Goal: Information Seeking & Learning: Learn about a topic

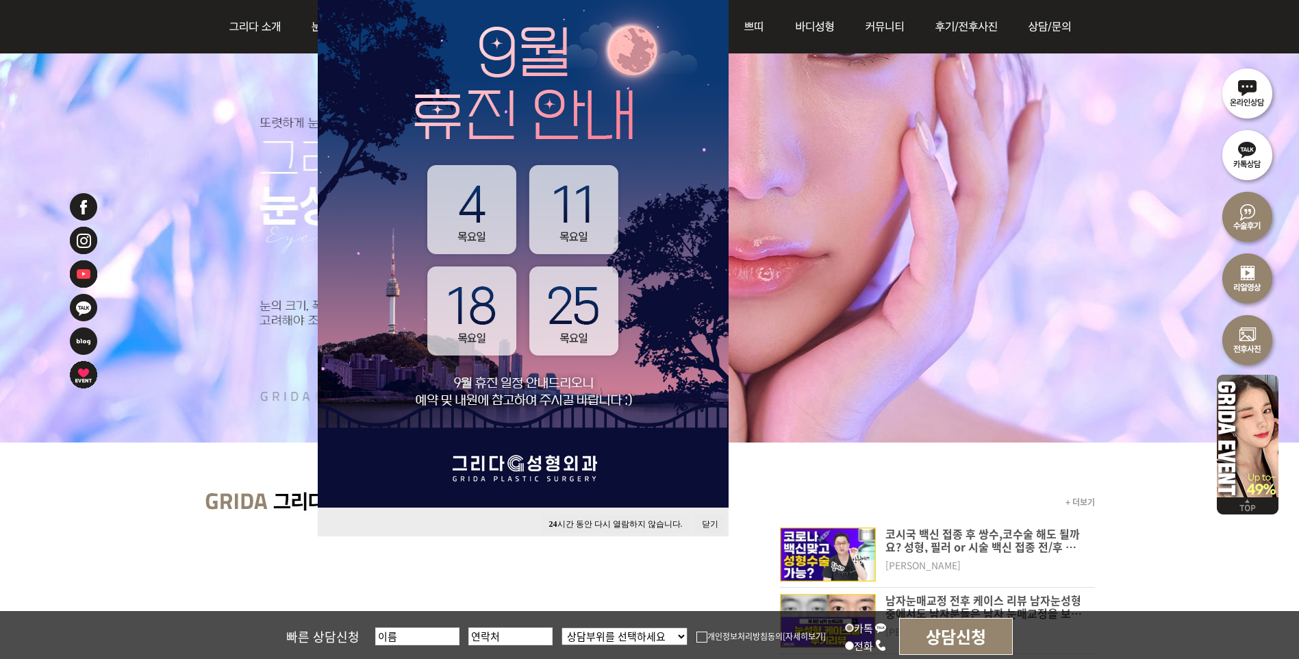
scroll to position [274, 0]
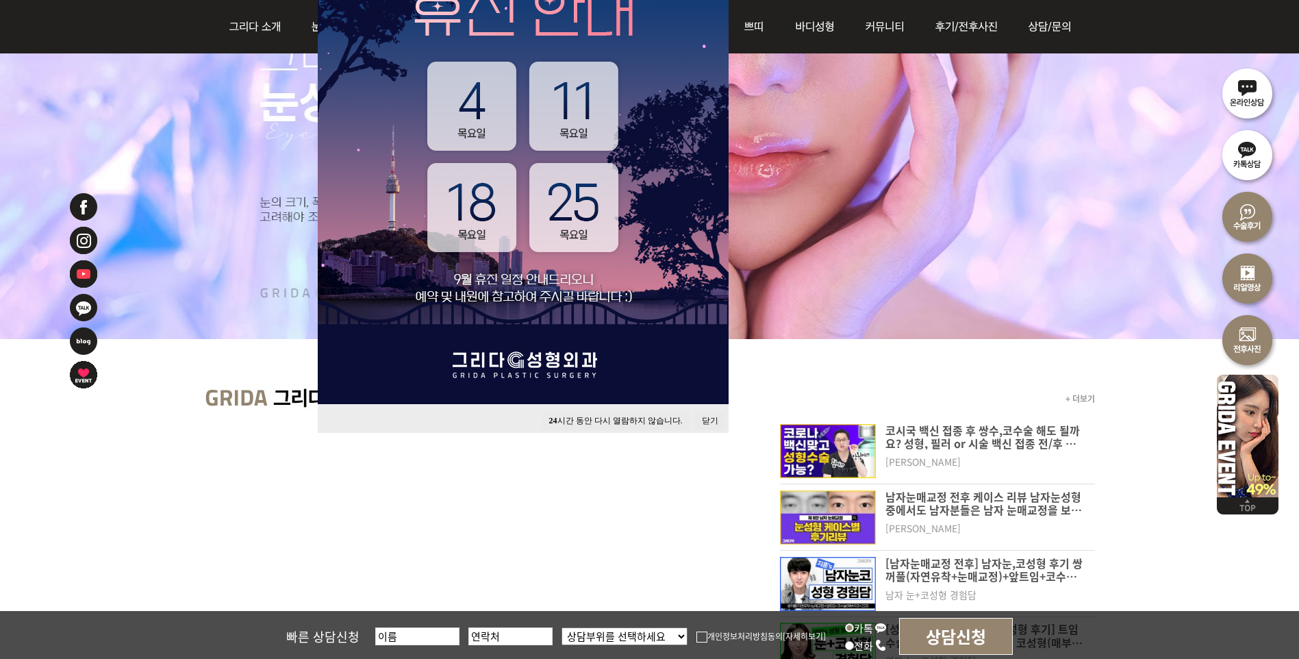
click at [705, 417] on button "닫기" at bounding box center [710, 421] width 30 height 18
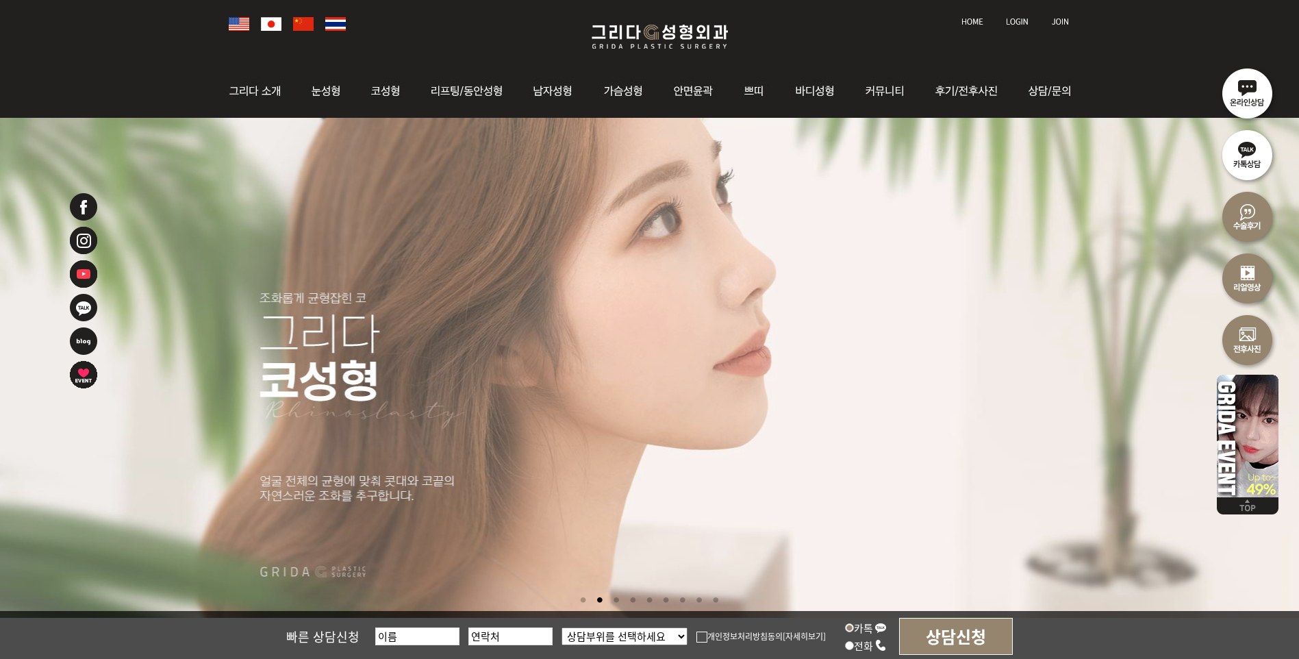
scroll to position [0, 0]
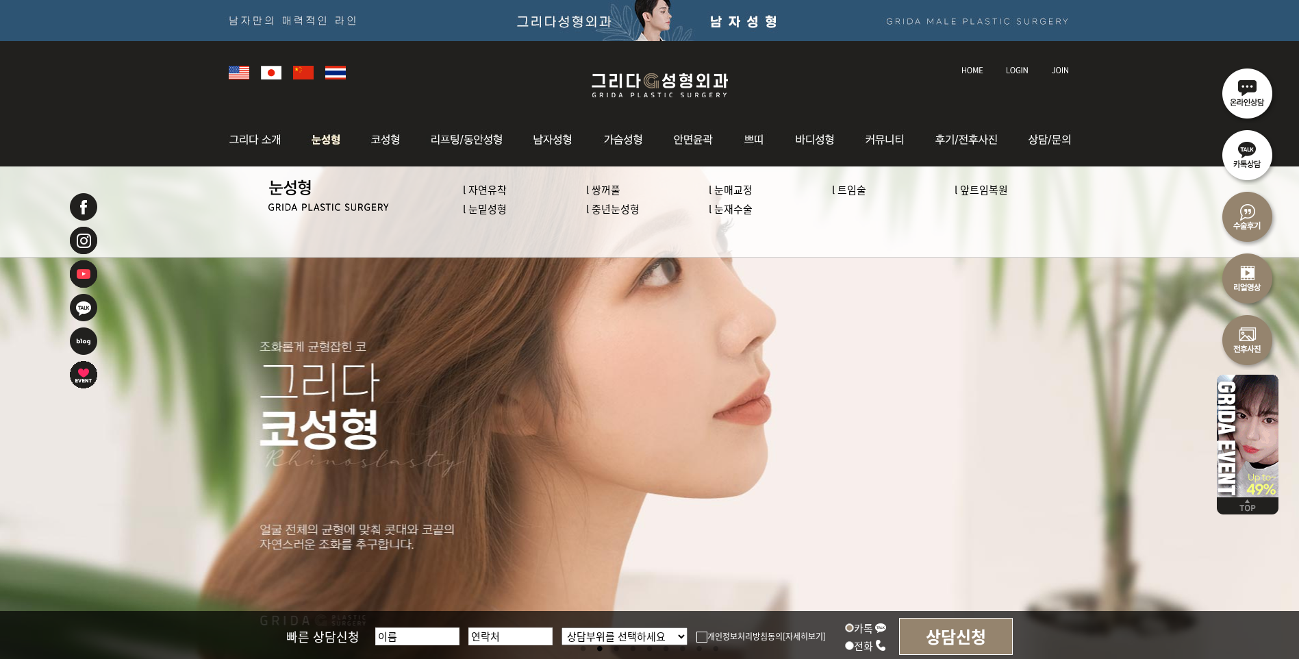
click at [331, 144] on img at bounding box center [326, 139] width 61 height 53
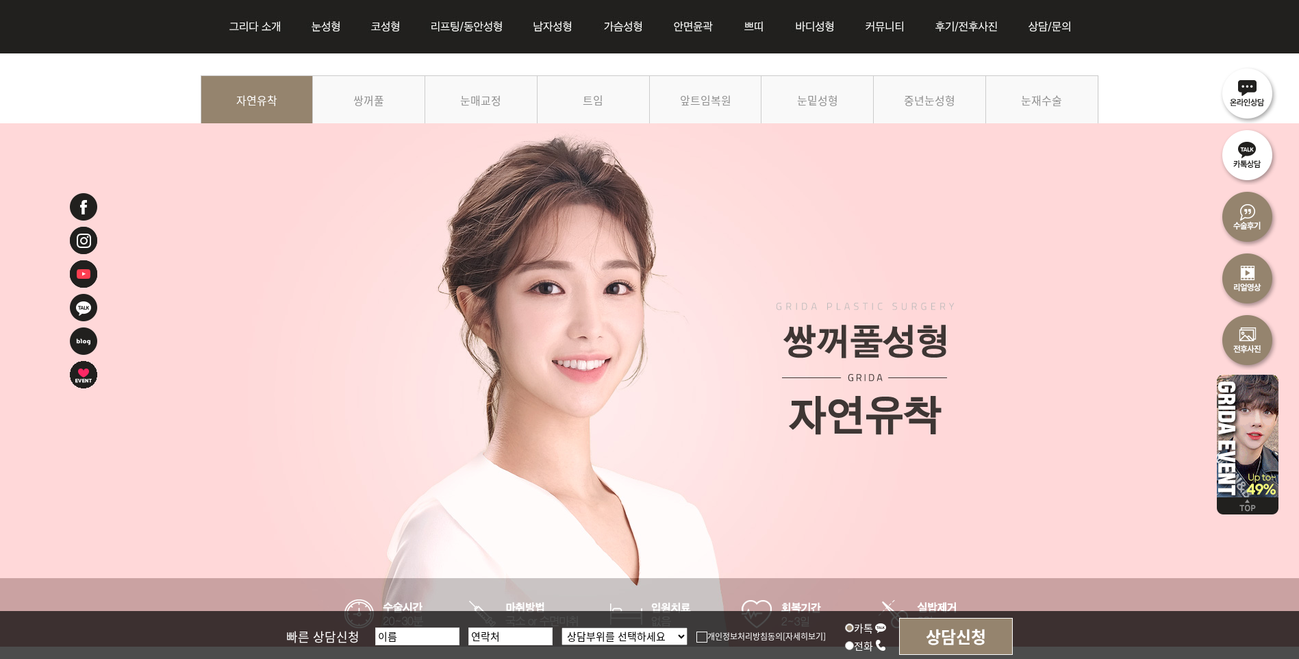
scroll to position [137, 0]
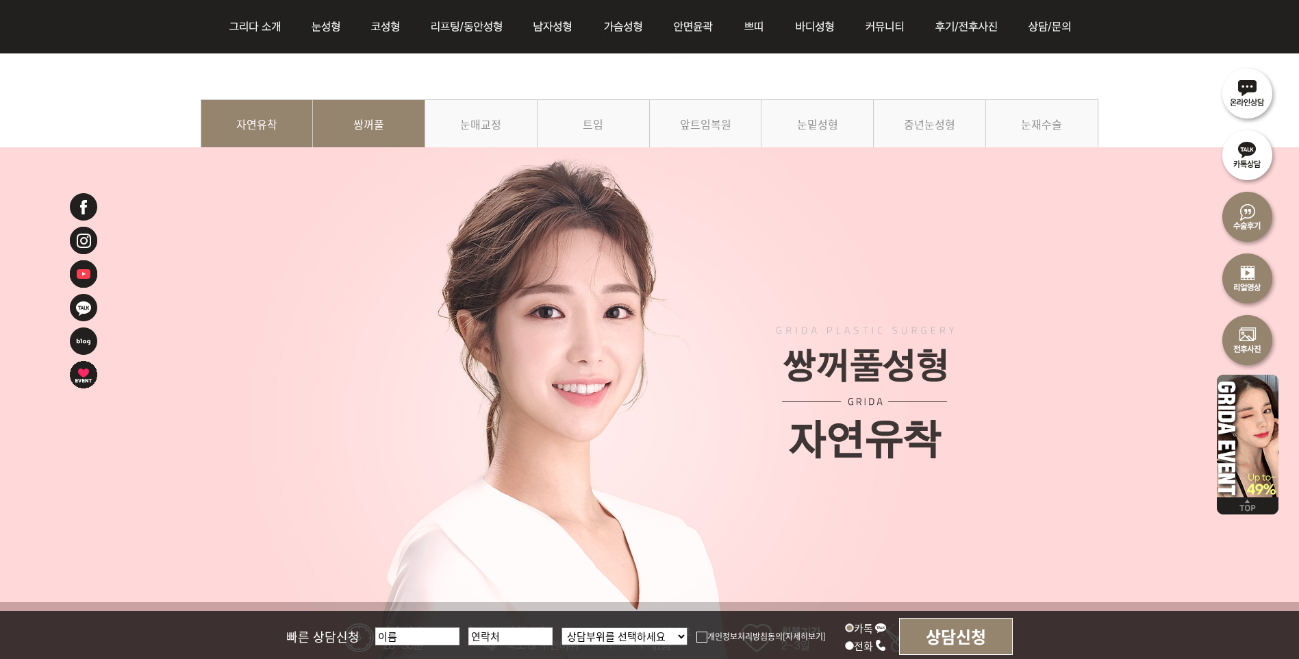
click at [366, 115] on link "쌍꺼풀" at bounding box center [369, 130] width 112 height 62
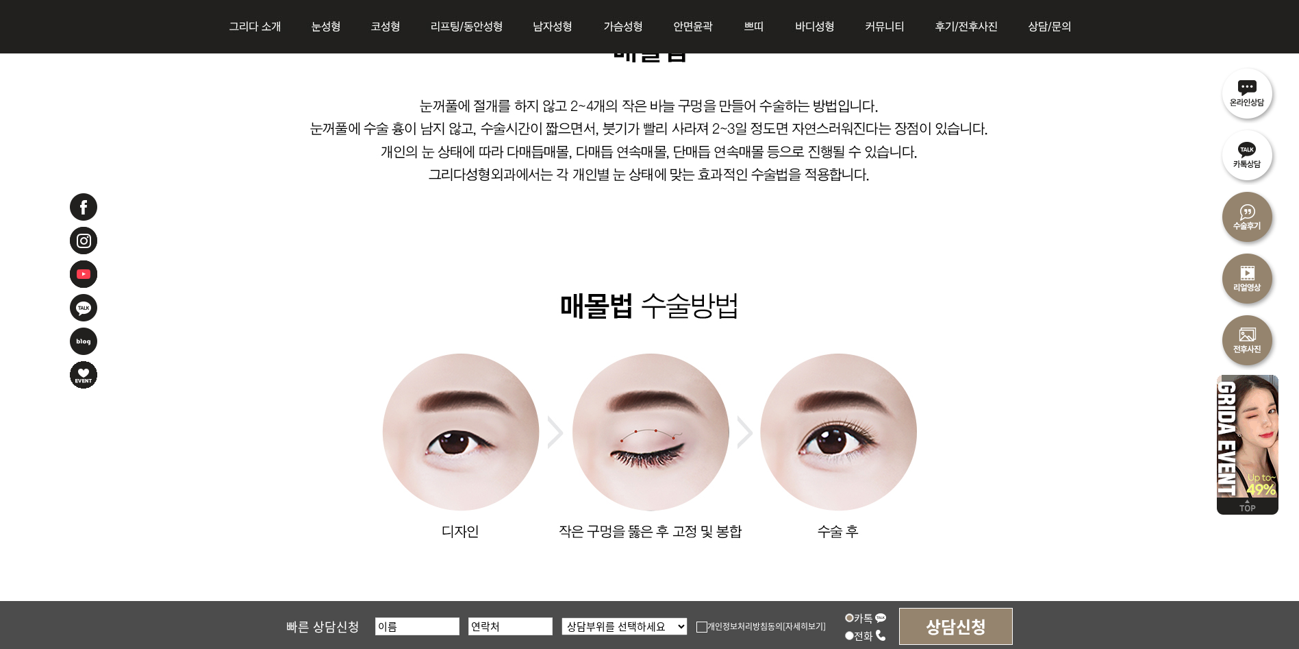
scroll to position [616, 0]
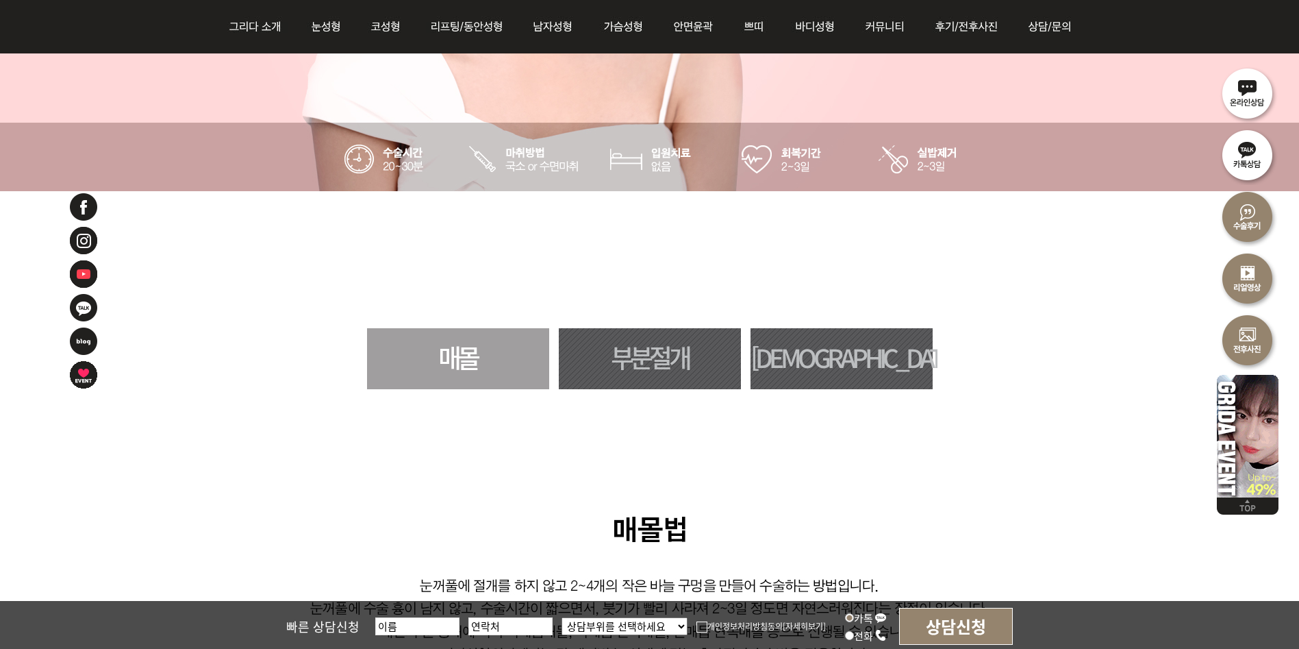
click at [649, 345] on link "부분절개" at bounding box center [650, 358] width 182 height 61
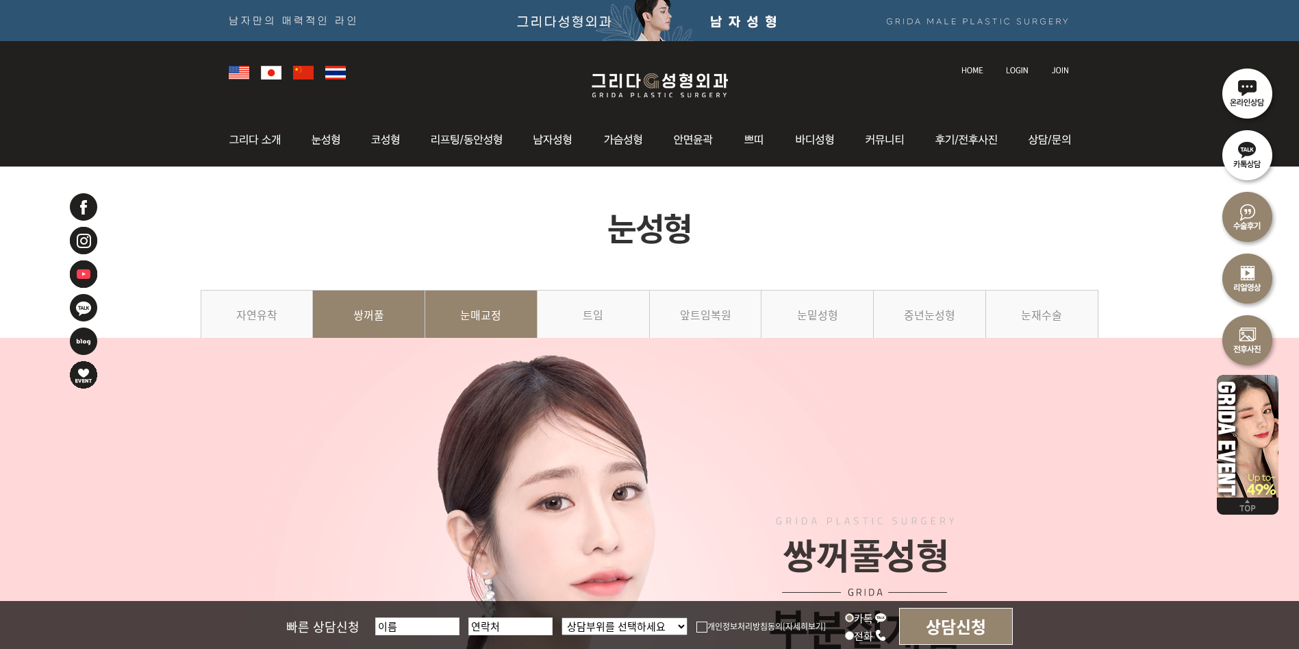
click at [514, 323] on link "눈매교정" at bounding box center [481, 321] width 112 height 62
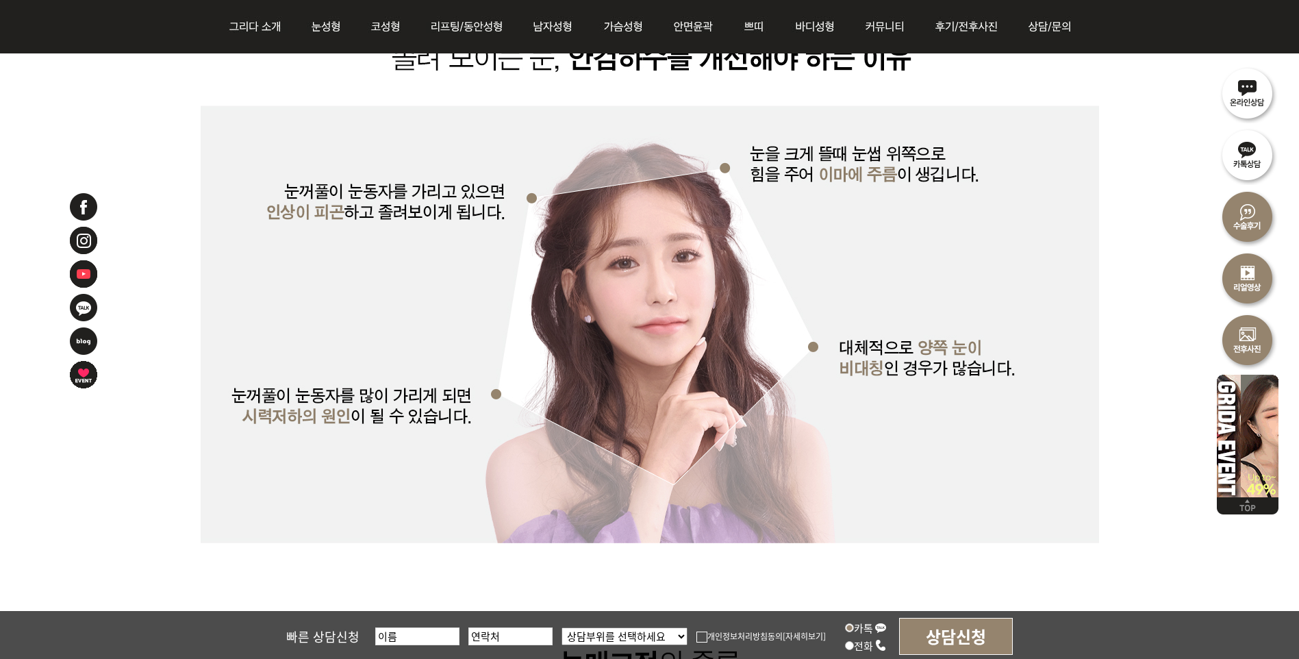
scroll to position [2877, 0]
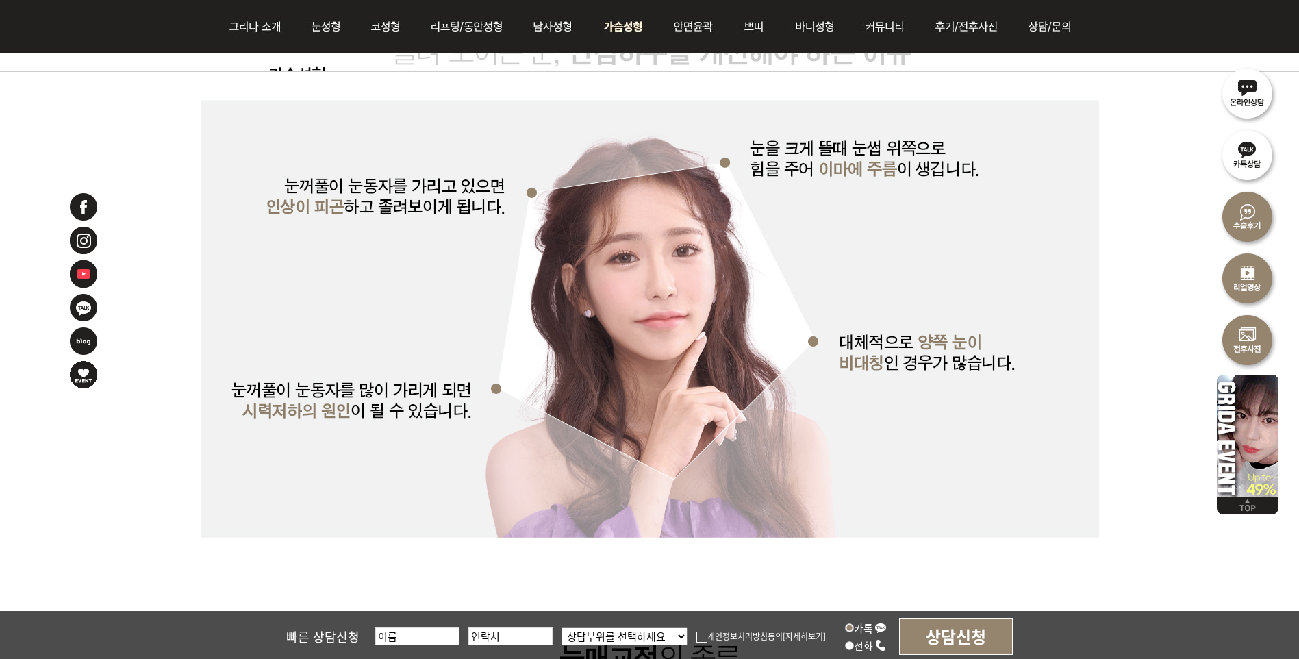
click at [629, 29] on img at bounding box center [624, 26] width 70 height 53
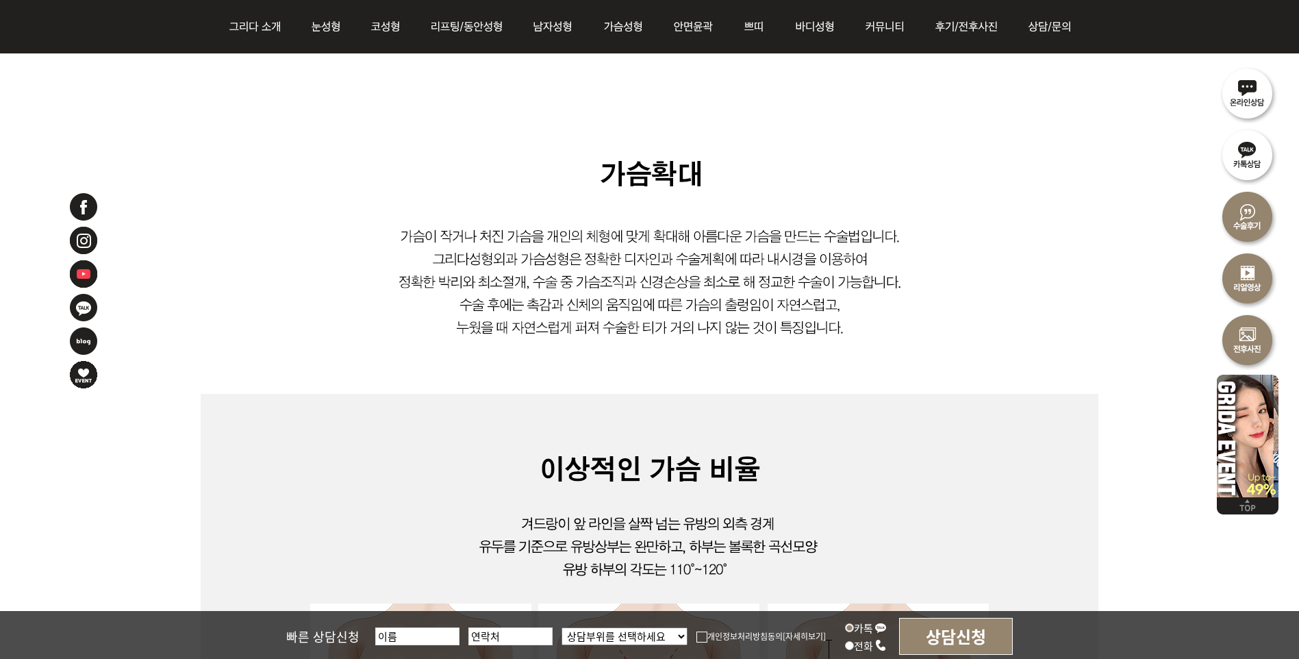
scroll to position [890, 0]
